Goal: Task Accomplishment & Management: Manage account settings

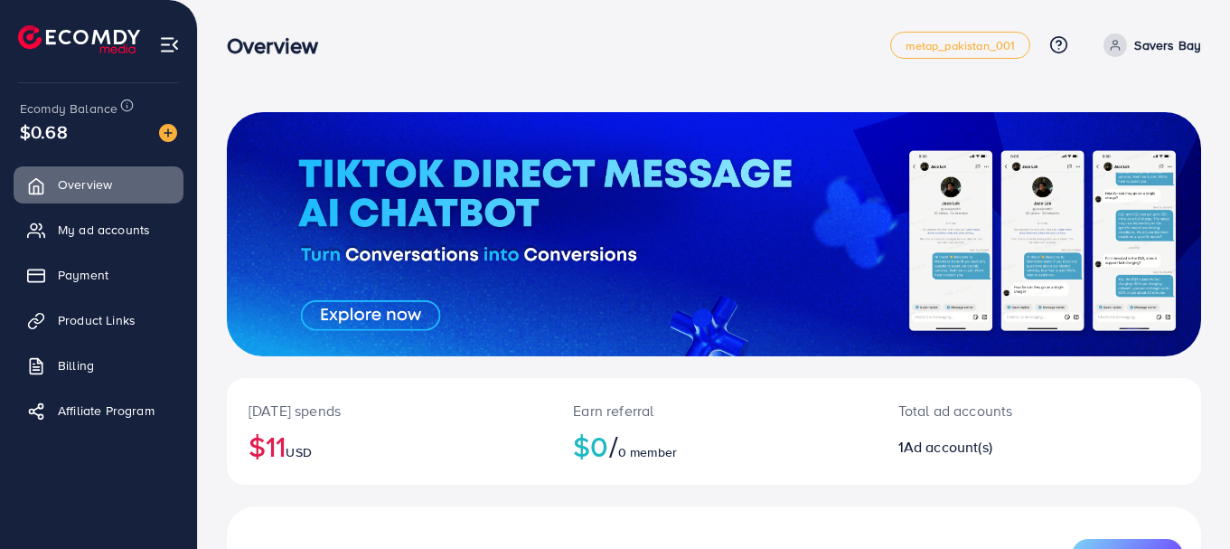
scroll to position [236, 0]
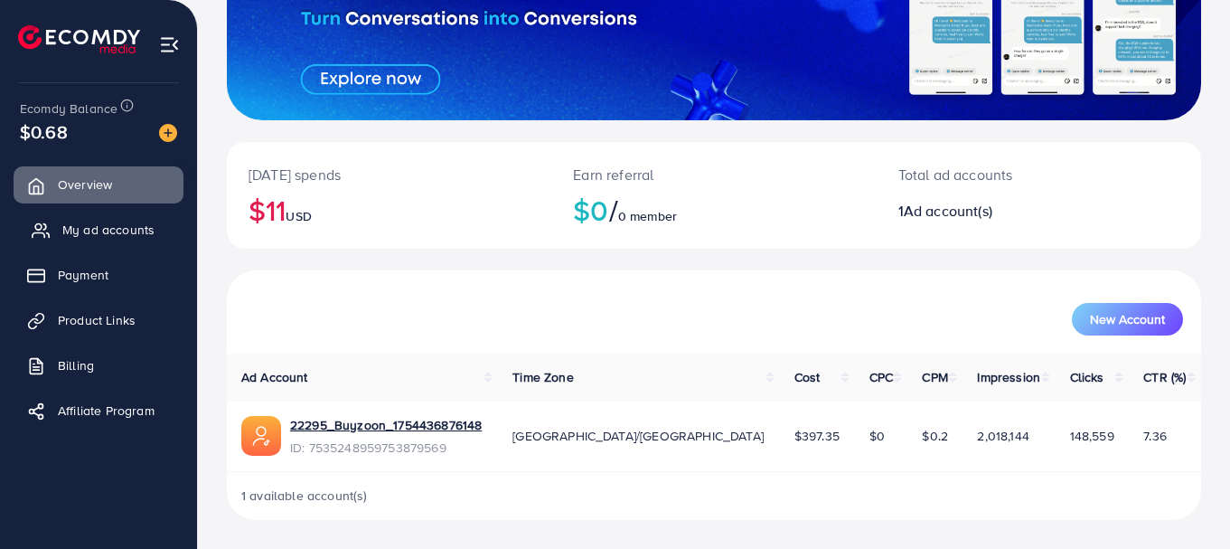
click at [87, 232] on span "My ad accounts" at bounding box center [108, 230] width 92 height 18
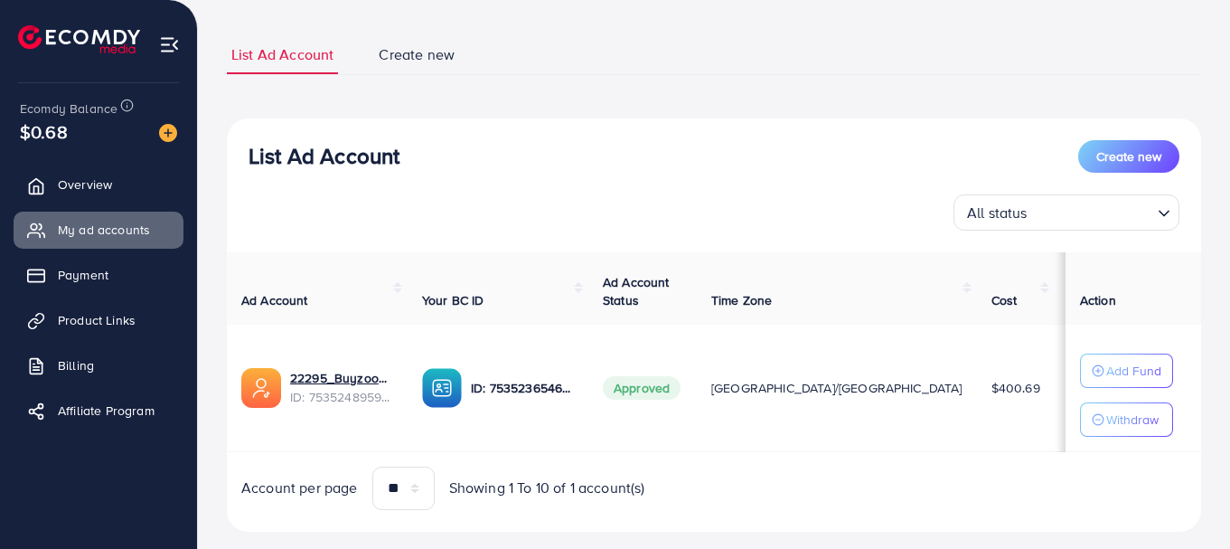
scroll to position [137, 0]
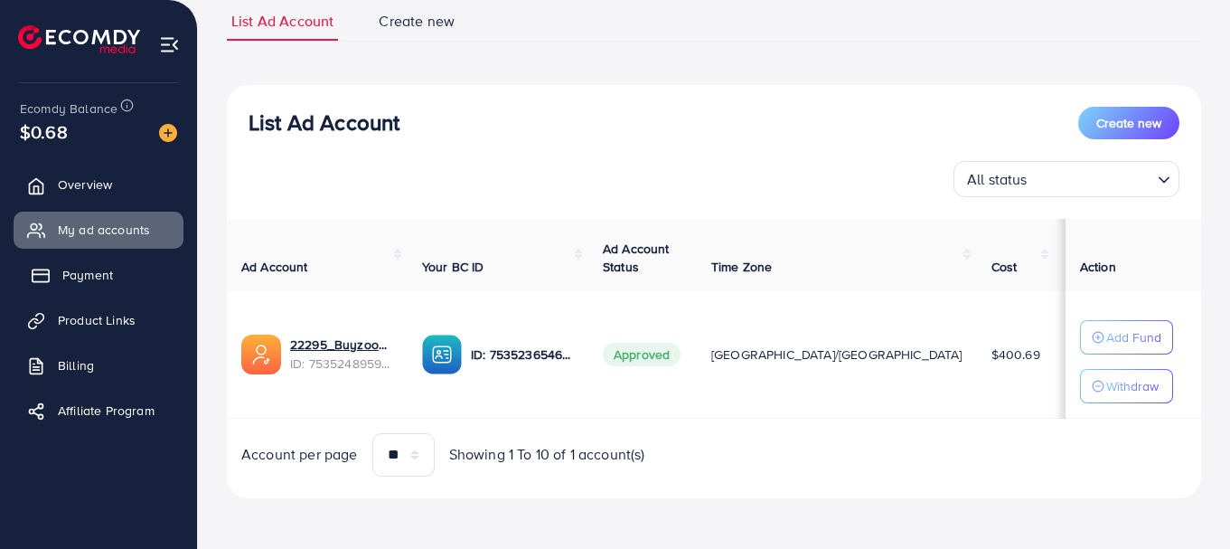
click at [33, 284] on icon at bounding box center [41, 276] width 18 height 18
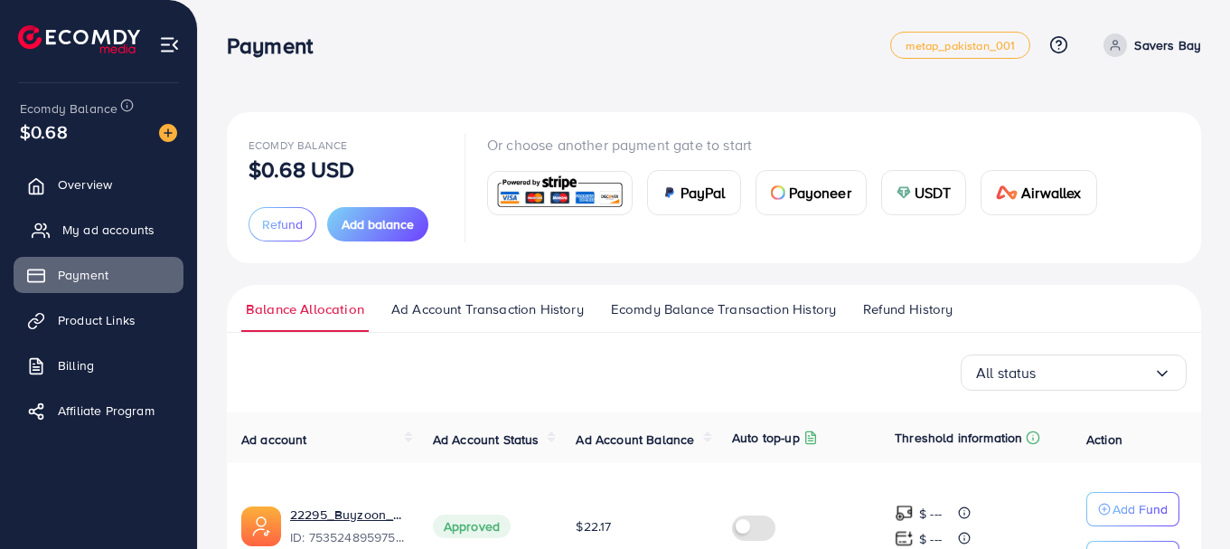
click at [154, 239] on link "My ad accounts" at bounding box center [99, 230] width 170 height 36
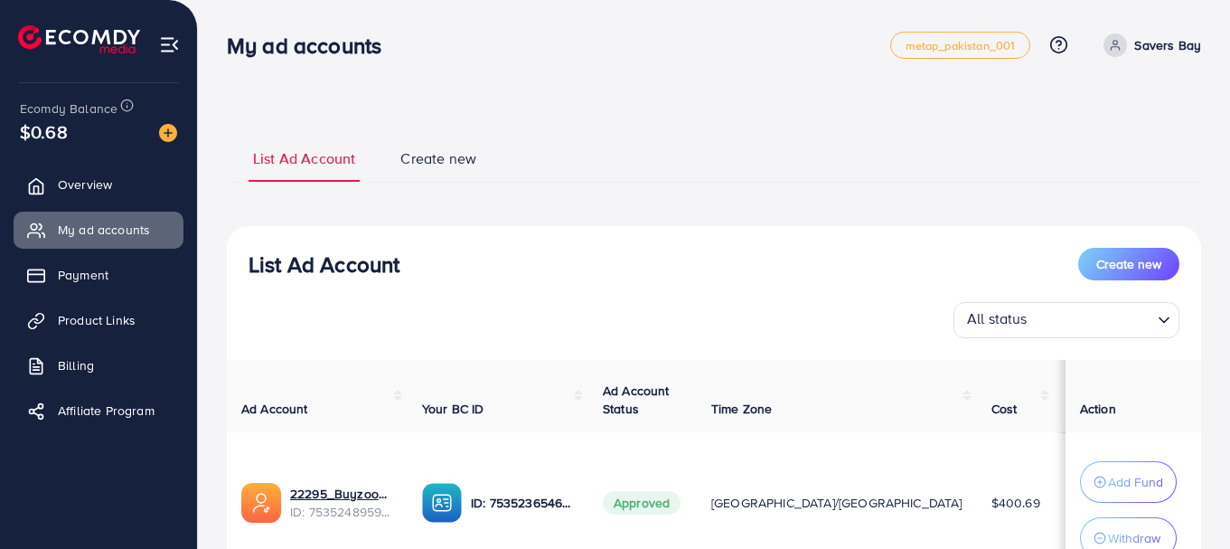
scroll to position [160, 0]
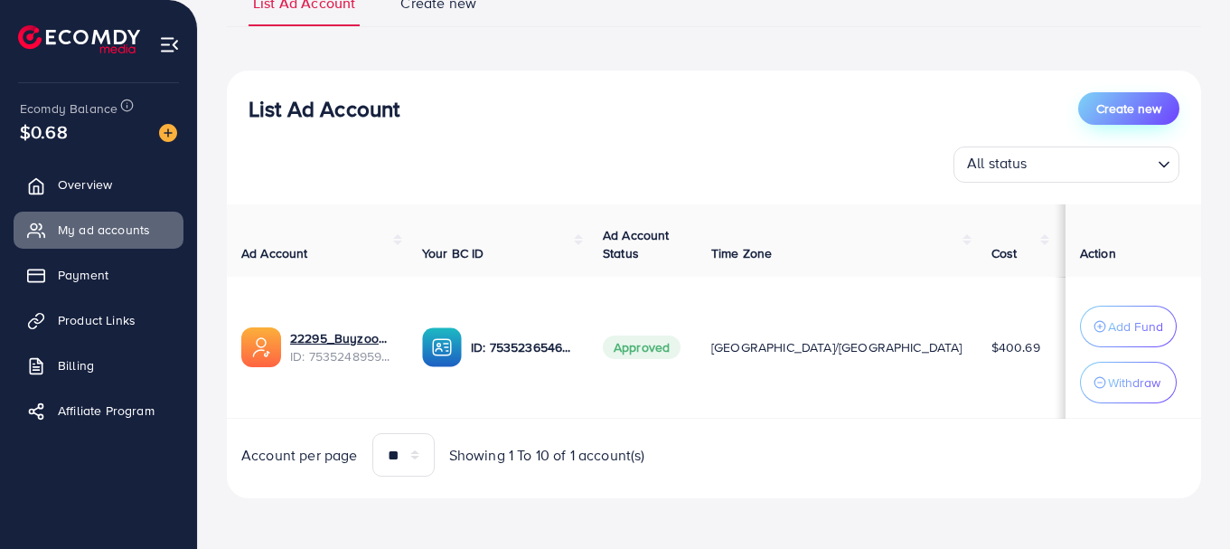
click at [1123, 99] on span "Create new" at bounding box center [1129, 108] width 65 height 18
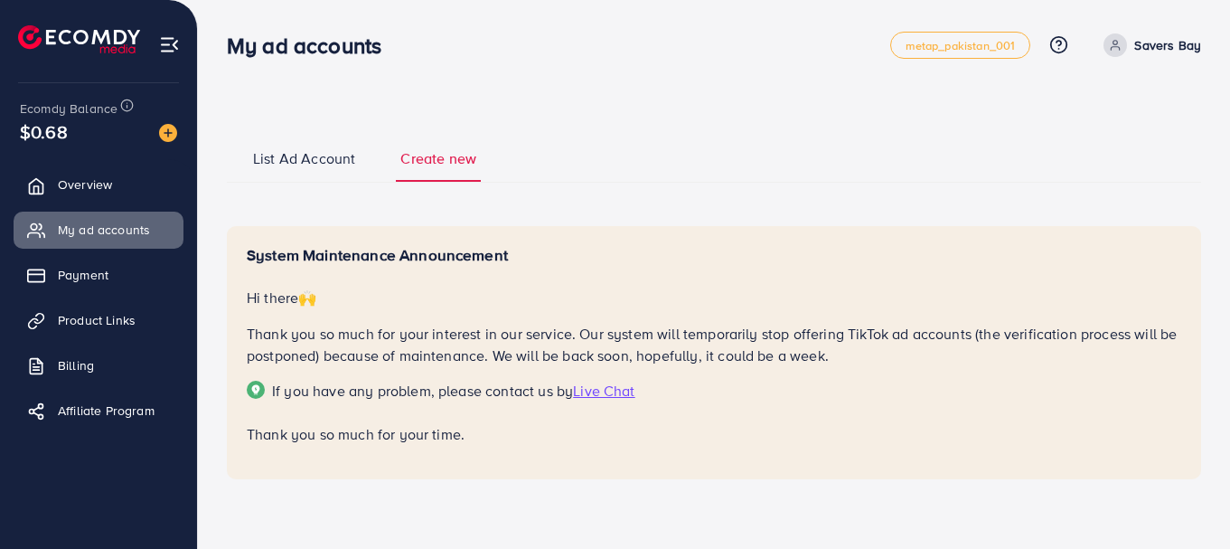
click at [996, 177] on ul "List Ad Account Create new" at bounding box center [714, 158] width 975 height 49
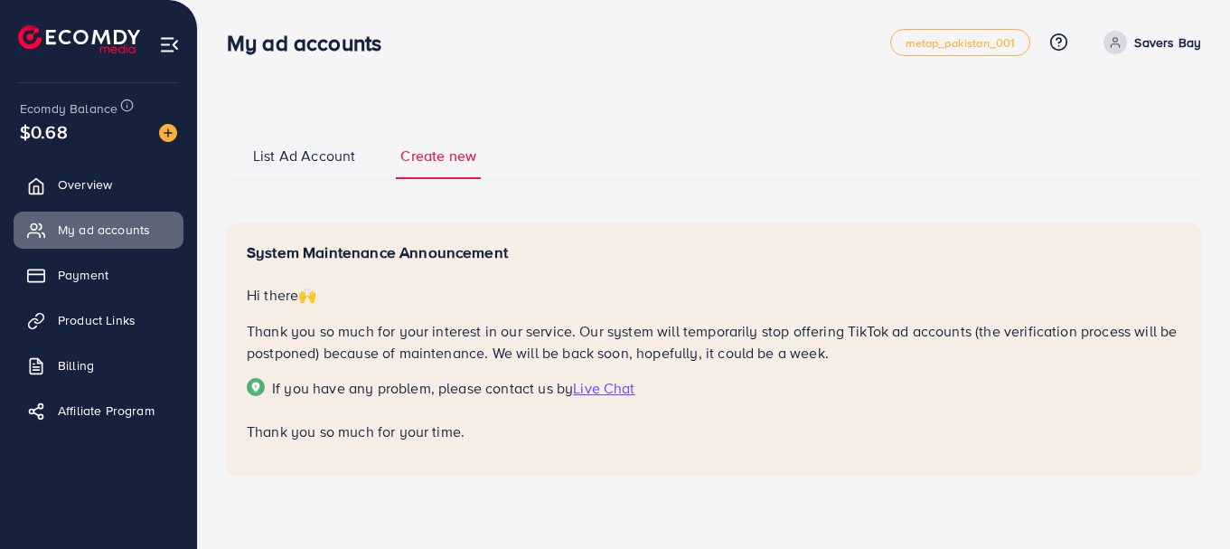
click at [316, 146] on span "List Ad Account" at bounding box center [304, 156] width 102 height 21
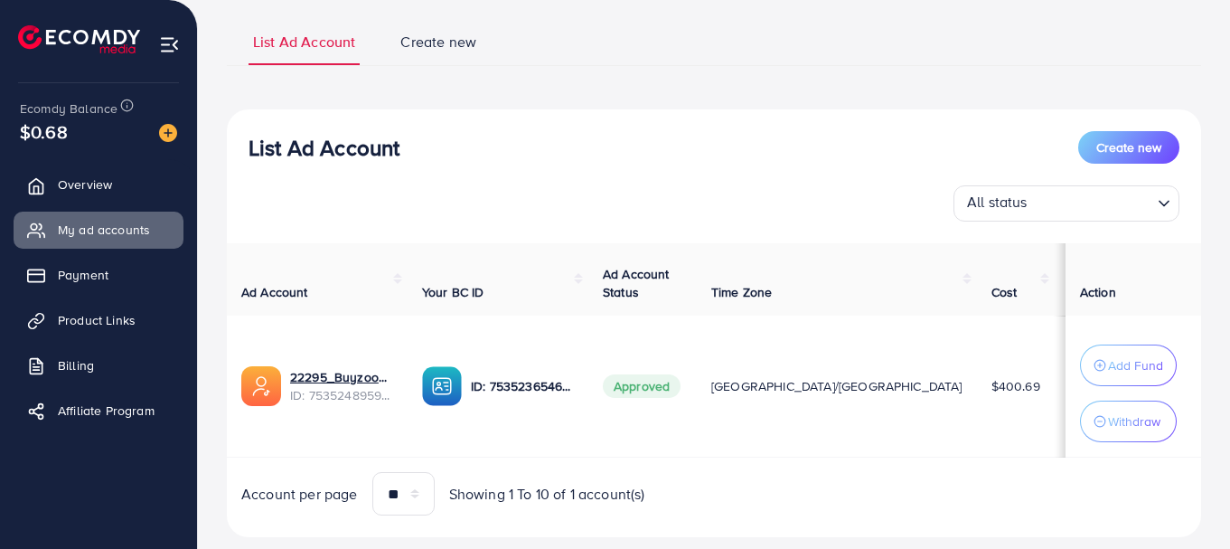
scroll to position [160, 0]
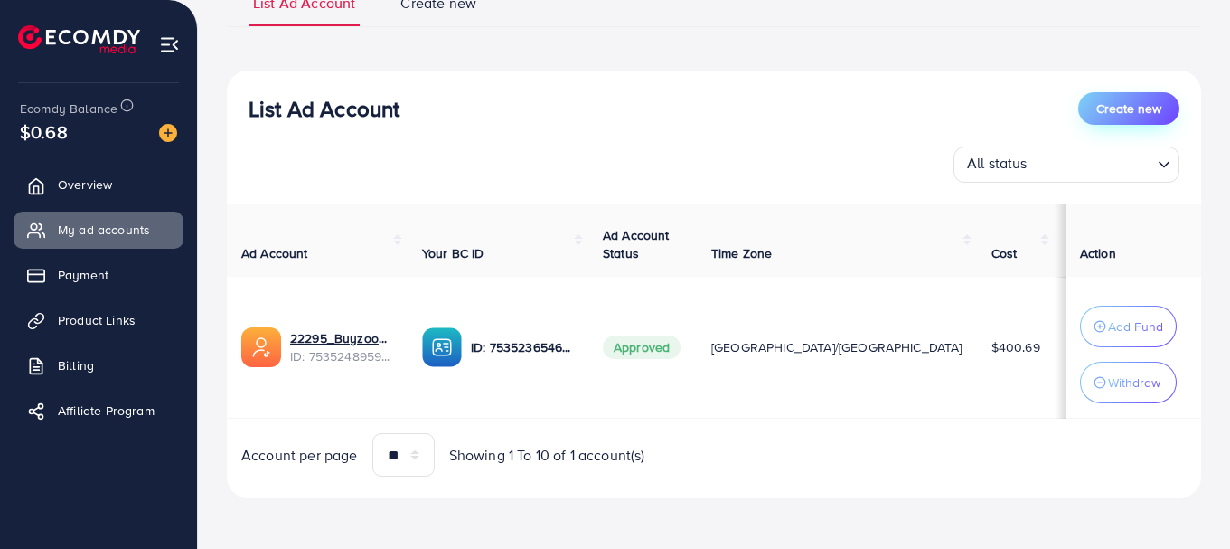
click at [1147, 92] on button "Create new" at bounding box center [1129, 108] width 101 height 33
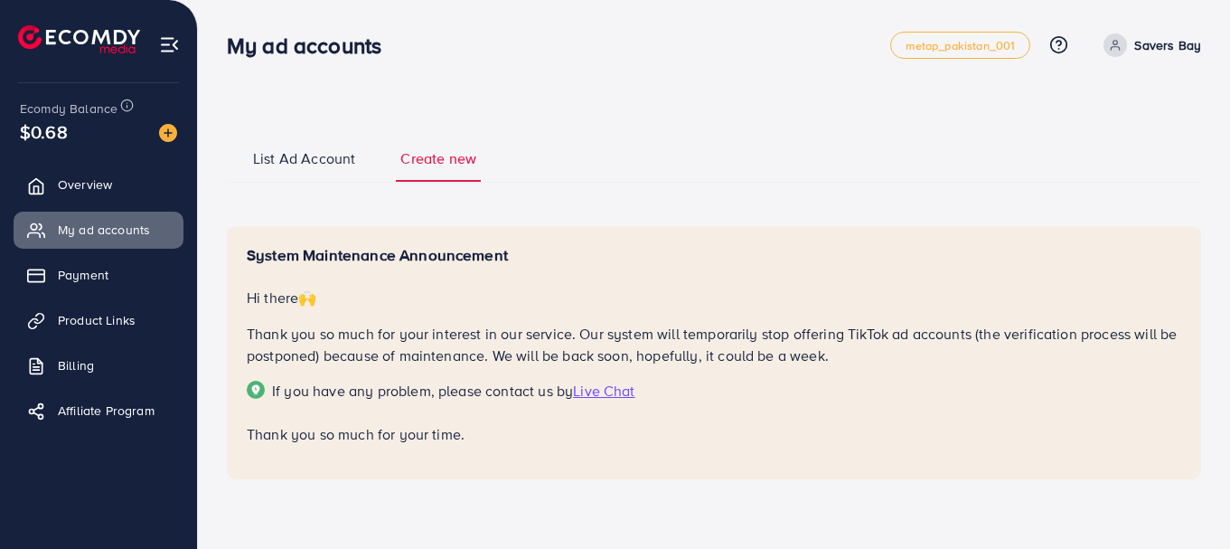
scroll to position [3, 0]
